Goal: Use online tool/utility: Utilize a website feature to perform a specific function

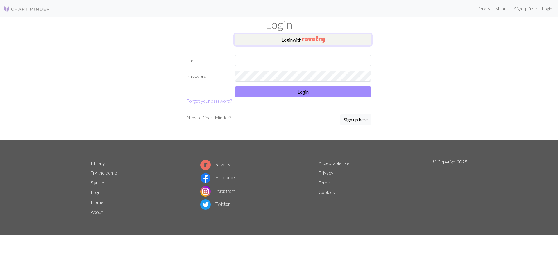
click at [340, 37] on button "Login with" at bounding box center [303, 40] width 137 height 12
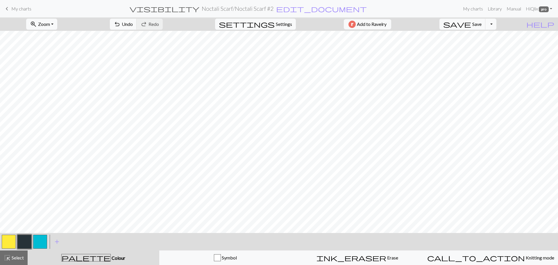
scroll to position [397, 0]
drag, startPoint x: 11, startPoint y: 245, endPoint x: 109, endPoint y: 243, distance: 98.6
click at [109, 243] on div "< > add Add a colour" at bounding box center [279, 241] width 558 height 17
click at [92, 254] on button "palette Colour Colour" at bounding box center [94, 257] width 132 height 15
click at [6, 241] on button "button" at bounding box center [9, 242] width 14 height 14
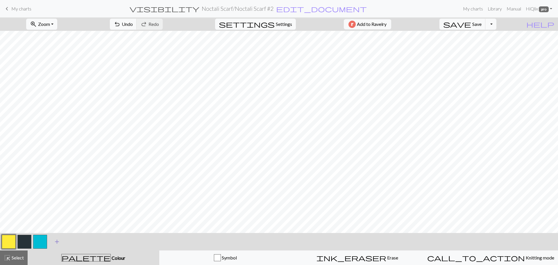
click at [56, 240] on span "add" at bounding box center [57, 242] width 7 height 8
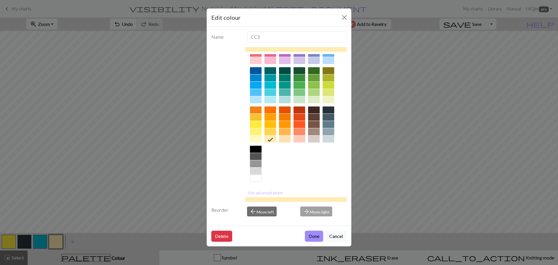
scroll to position [31, 0]
click at [282, 193] on button "Use advanced picker" at bounding box center [265, 192] width 41 height 9
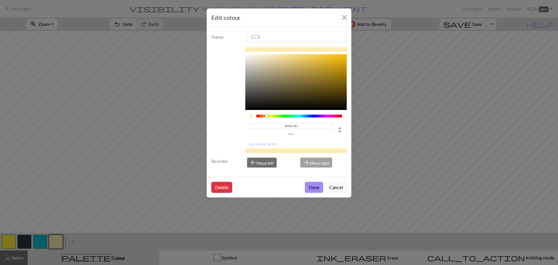
click at [10, 244] on div "Edit colour Name CC3 #FFECB3 hex Use simple picker Reorder arrow_back Move left…" at bounding box center [279, 132] width 558 height 265
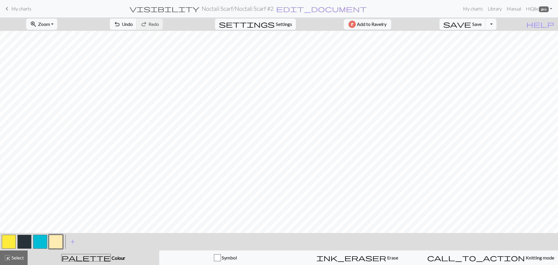
click at [10, 244] on button "button" at bounding box center [9, 242] width 14 height 14
click at [8, 240] on button "button" at bounding box center [9, 242] width 14 height 14
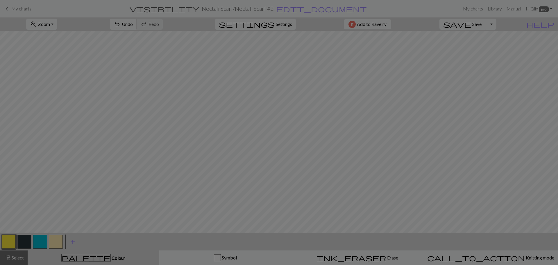
click at [8, 240] on div "Edit colour Name MC #FFEB3B hex Use simple picker Reorder arrow_back Move left …" at bounding box center [279, 132] width 558 height 265
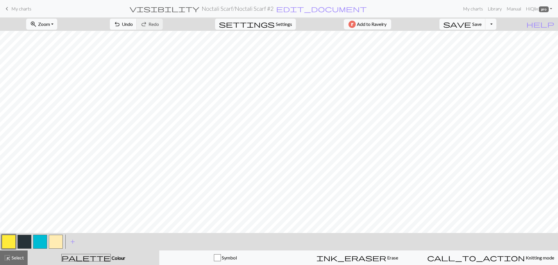
click at [8, 240] on button "button" at bounding box center [9, 242] width 14 height 14
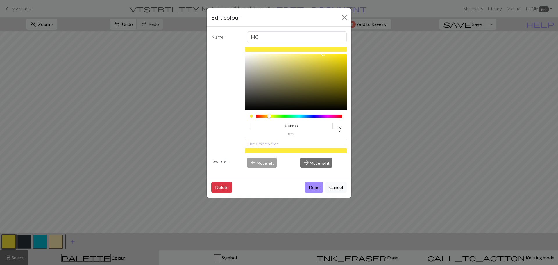
drag, startPoint x: 300, startPoint y: 123, endPoint x: 283, endPoint y: 123, distance: 17.2
click at [283, 123] on input "#FFEB3B" at bounding box center [291, 126] width 83 height 6
click at [339, 132] on icon at bounding box center [340, 129] width 7 height 7
type input "255"
click at [83, 75] on div "Edit colour Name MC 255 r 235 g 59 b 1 a Use simple picker Reorder arrow_back M…" at bounding box center [279, 132] width 558 height 265
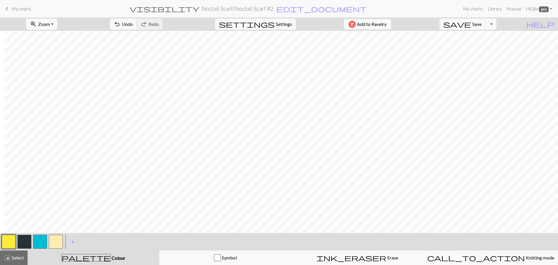
scroll to position [617, 44]
